Goal: Task Accomplishment & Management: Manage account settings

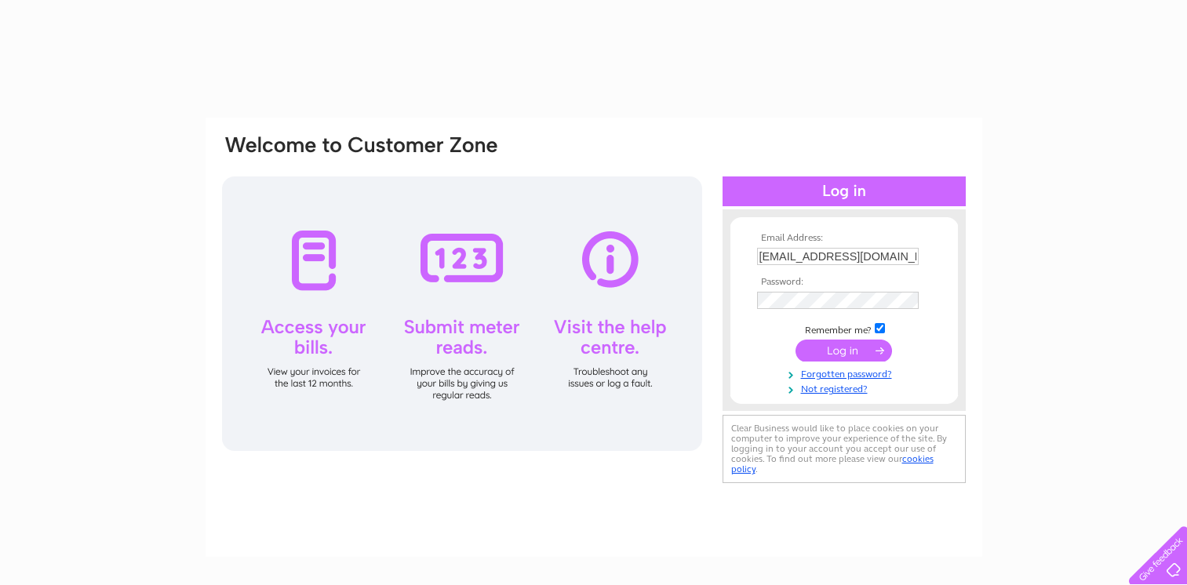
click at [838, 350] on input "submit" at bounding box center [844, 351] width 97 height 22
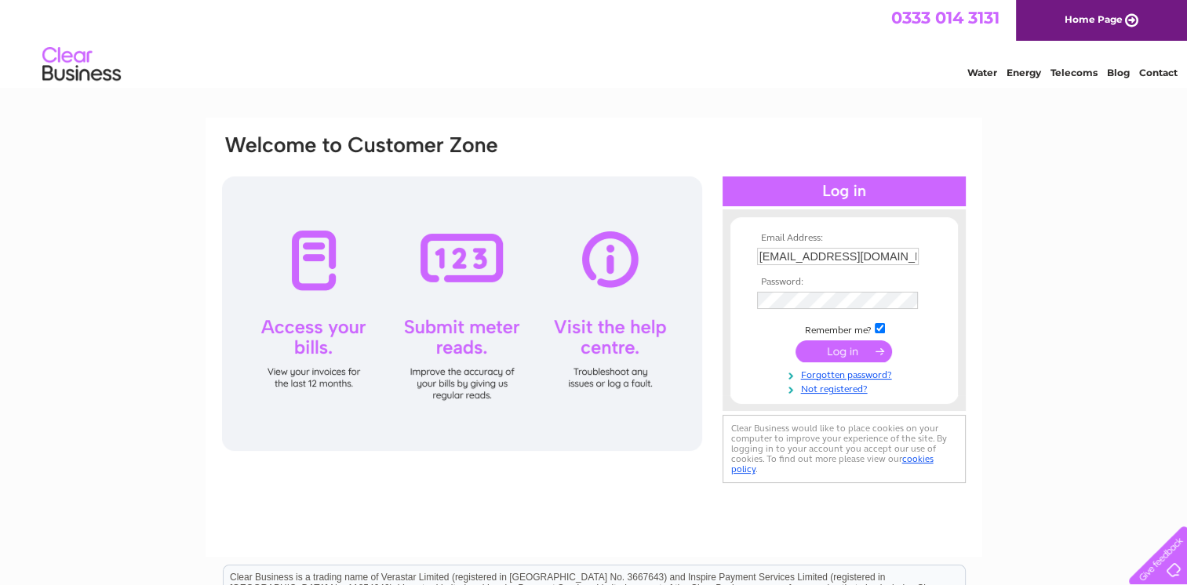
click at [838, 350] on input "submit" at bounding box center [844, 352] width 97 height 22
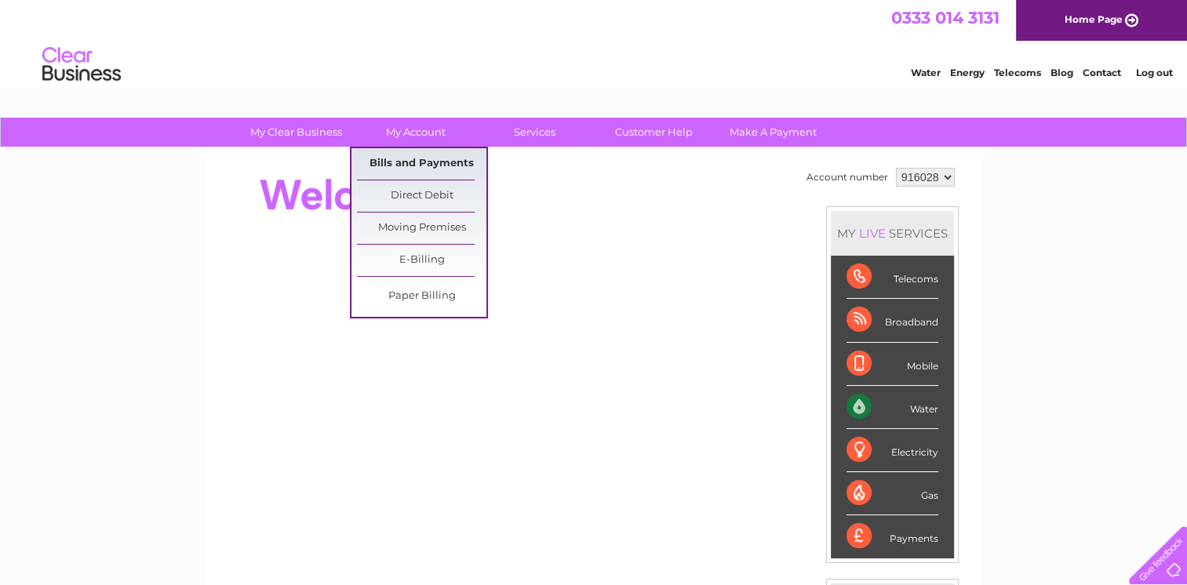
click at [418, 159] on link "Bills and Payments" at bounding box center [421, 163] width 129 height 31
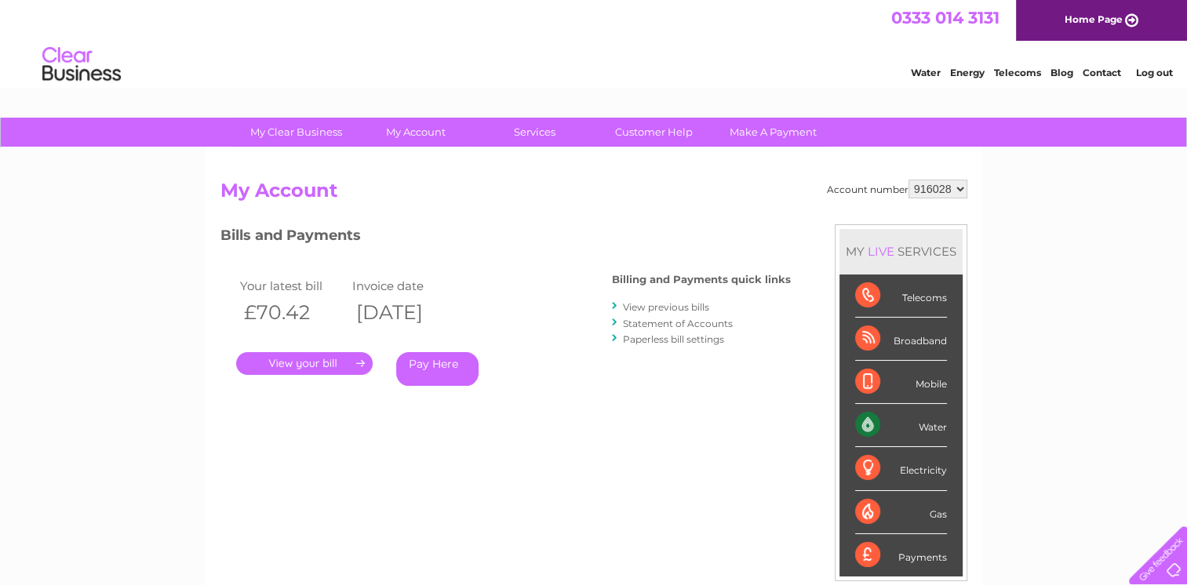
click at [310, 366] on link "." at bounding box center [304, 363] width 137 height 23
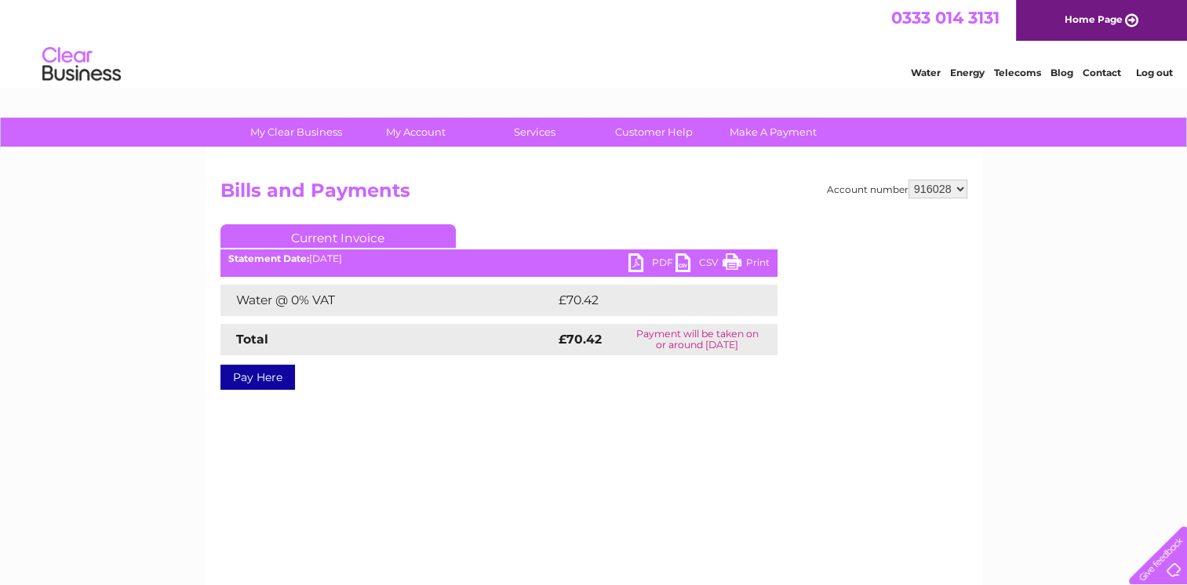
click at [650, 262] on link "PDF" at bounding box center [652, 264] width 47 height 23
